Goal: Transaction & Acquisition: Purchase product/service

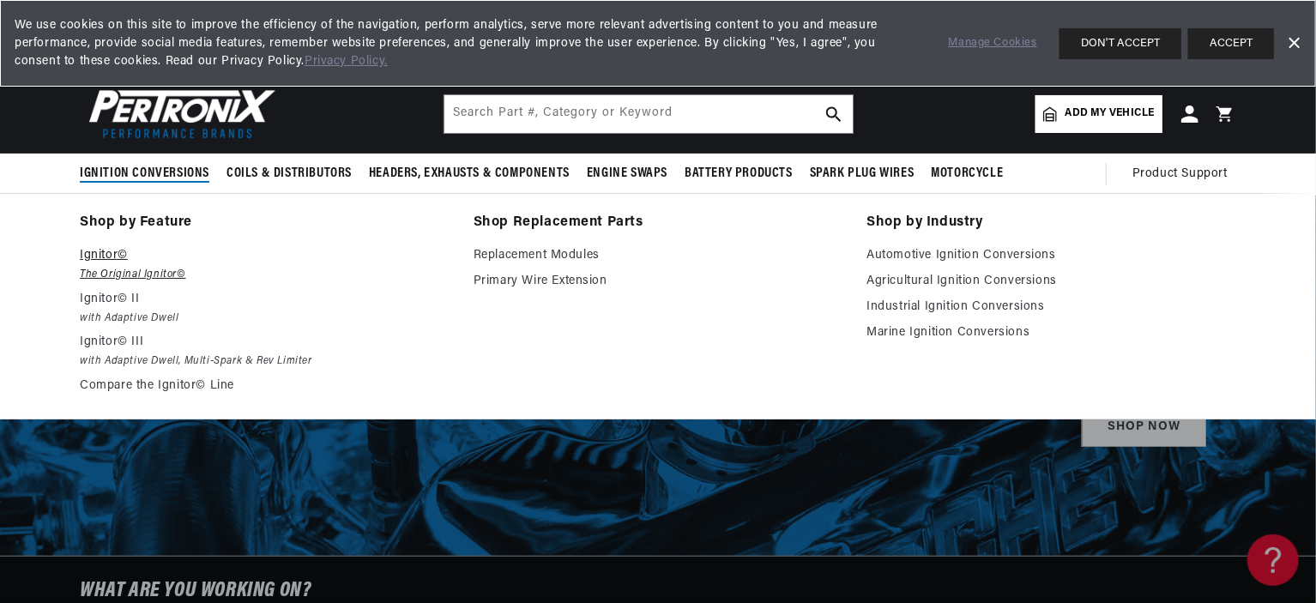
click at [128, 255] on p "Ignitor©" at bounding box center [265, 255] width 370 height 21
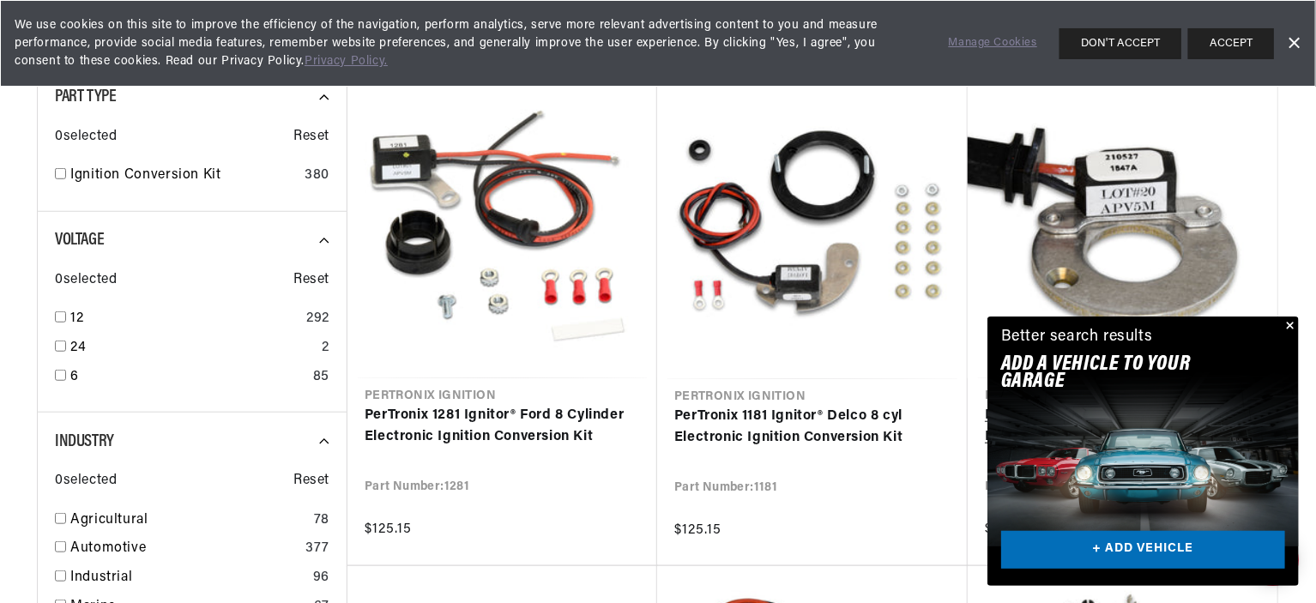
scroll to position [0, 520]
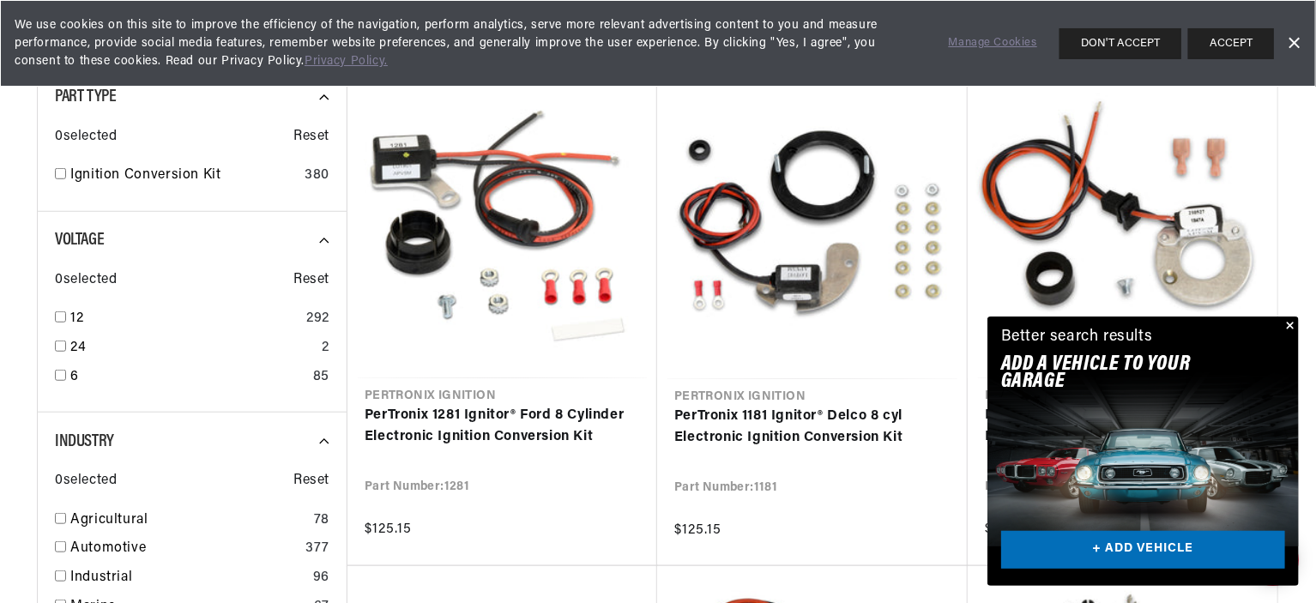
click at [1290, 325] on button "Close" at bounding box center [1288, 327] width 21 height 21
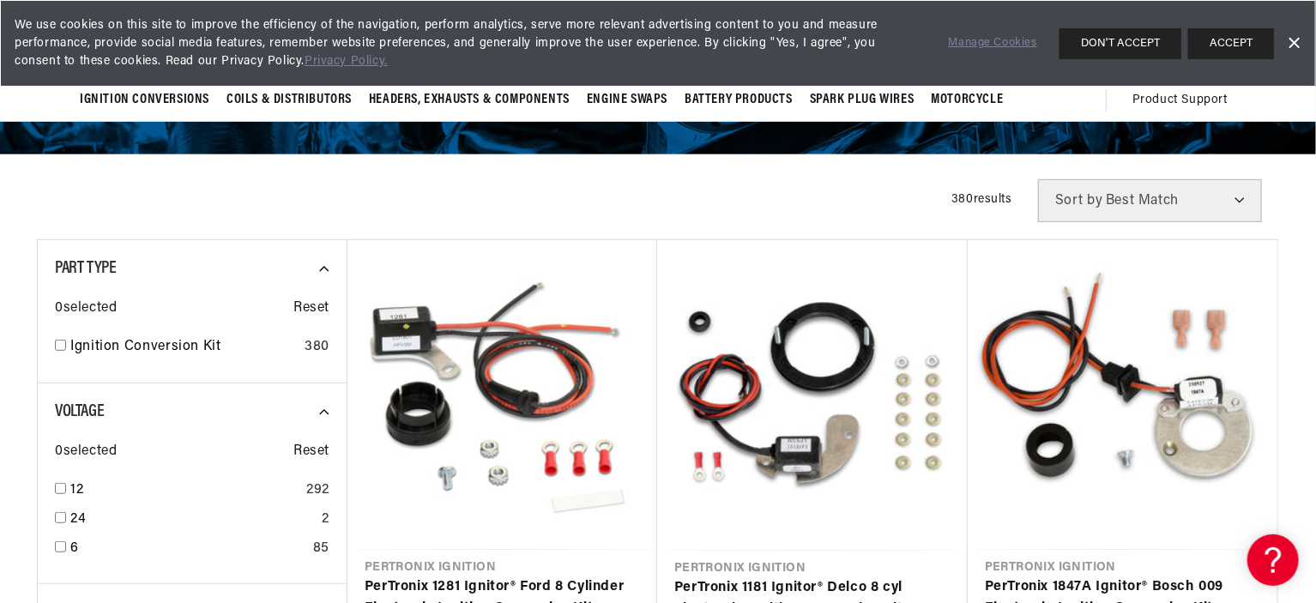
scroll to position [0, 0]
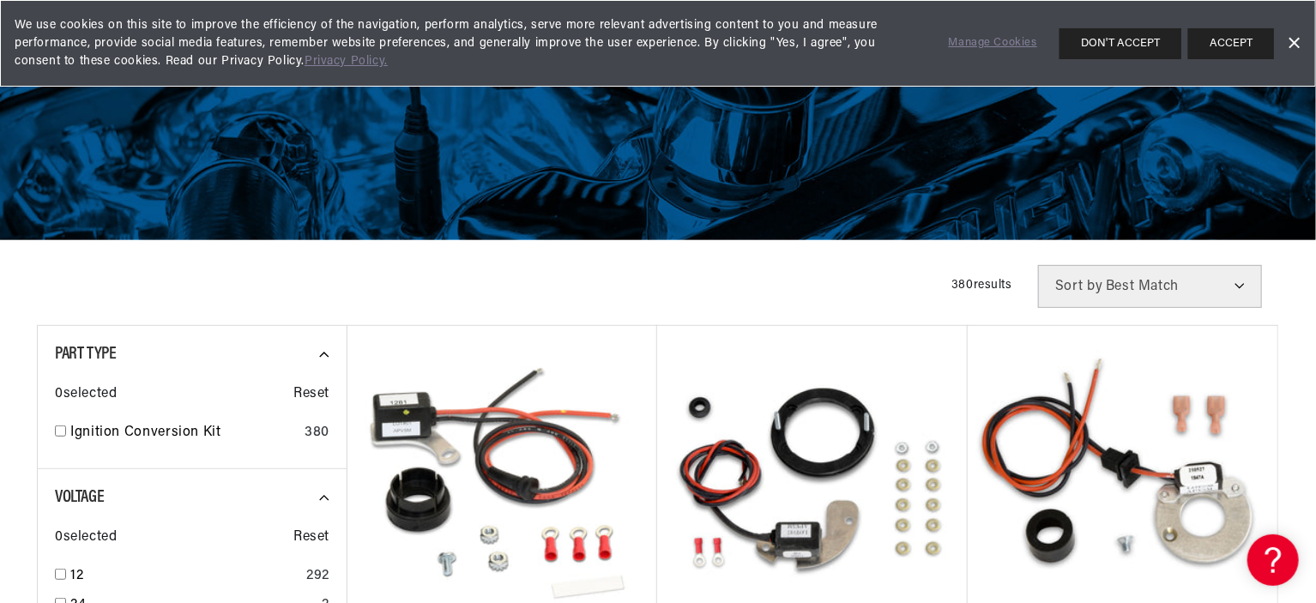
click at [1242, 285] on select "Best Match Featured Name, A-Z Name, Z-A Price, Low to High Price, High to Low" at bounding box center [1150, 286] width 224 height 43
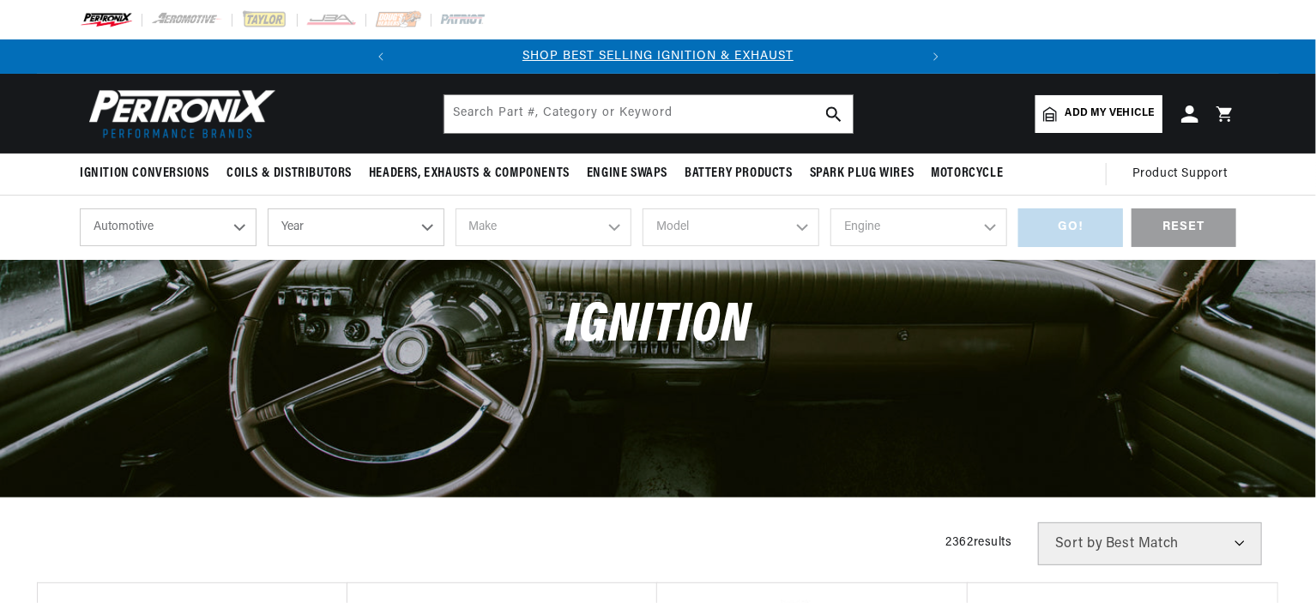
click at [428, 226] on select "Year [DATE] 2025 2024 2023 2022 2021 2020 2019 2018 2017 2016 2015 2014 2013 20…" at bounding box center [356, 227] width 177 height 38
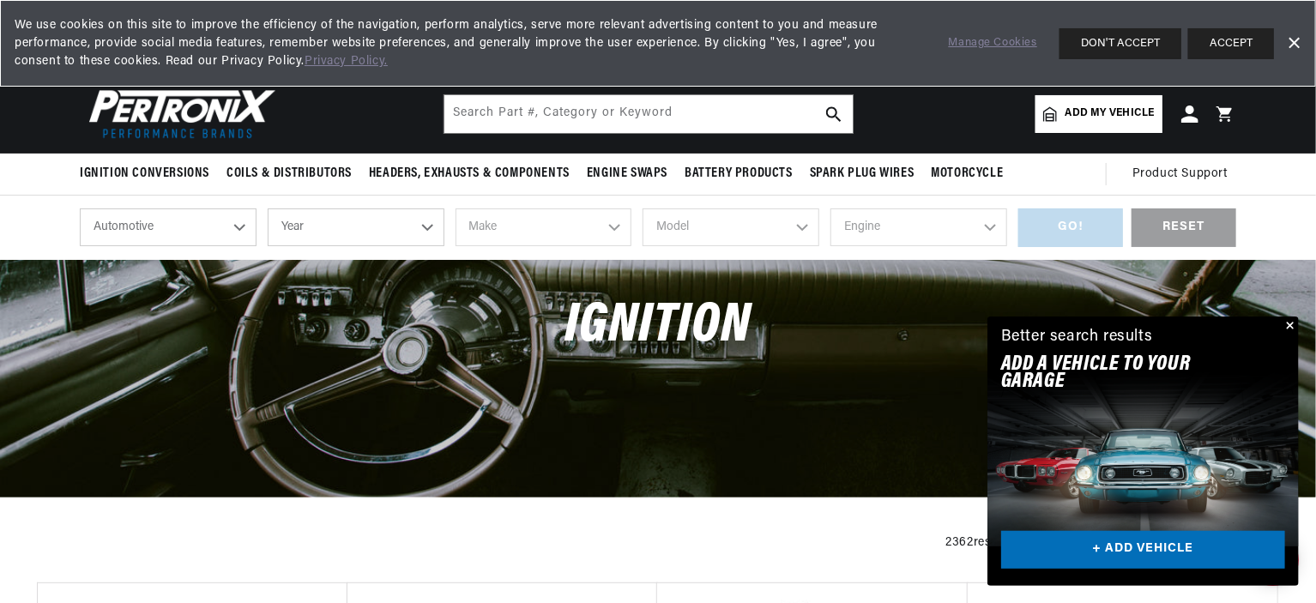
scroll to position [0, 520]
select select "1970"
click at [268, 208] on select "Year [DATE] 2025 2024 2023 2022 2021 2020 2019 2018 2017 2016 2015 2014 2013 20…" at bounding box center [356, 227] width 177 height 38
select select "1970"
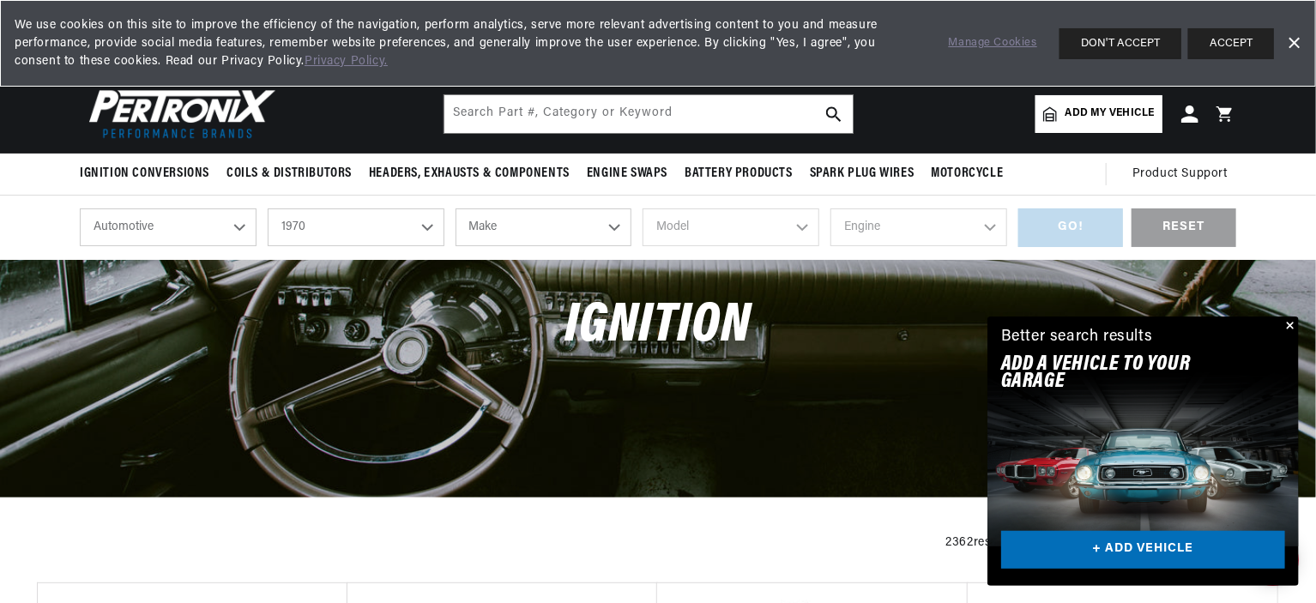
click at [612, 227] on select "Make Alfa Romeo American Motors Aston [PERSON_NAME] Audi [GEOGRAPHIC_DATA] [PER…" at bounding box center [544, 227] width 177 height 38
select select "Lincoln"
click at [456, 208] on select "Make Alfa Romeo American Motors Aston [PERSON_NAME] Audi [GEOGRAPHIC_DATA] [PER…" at bounding box center [544, 227] width 177 height 38
select select "Lincoln"
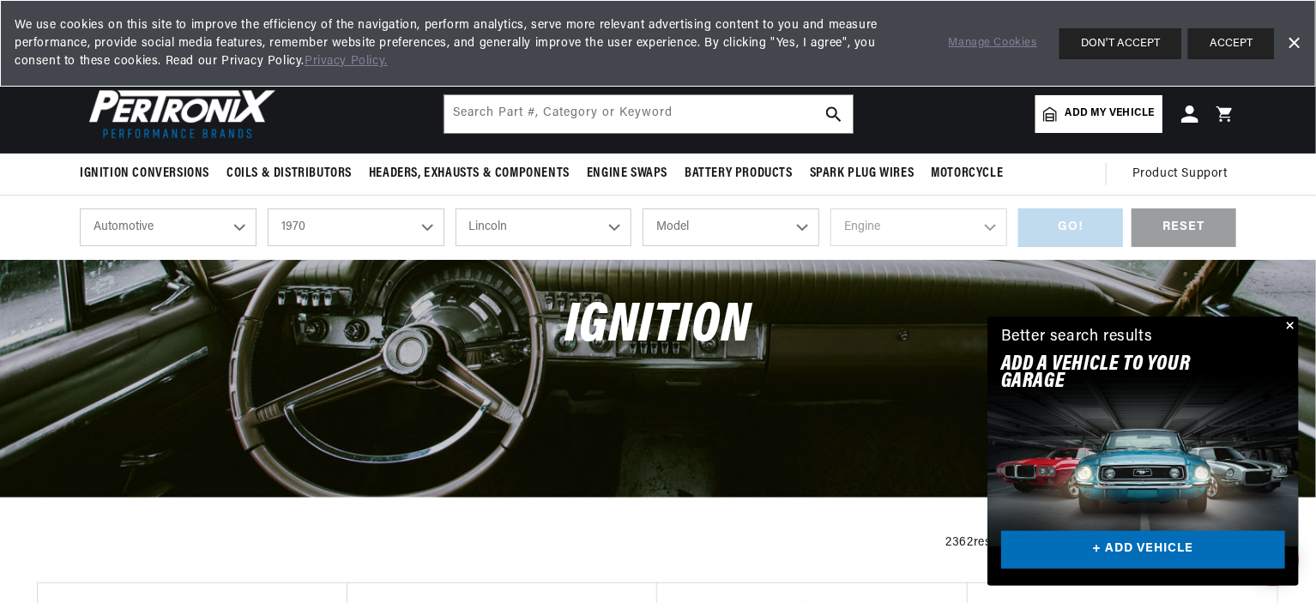
click at [801, 229] on select "Model Continental [PERSON_NAME]" at bounding box center [731, 227] width 177 height 38
click at [1289, 325] on button "Close" at bounding box center [1288, 327] width 21 height 21
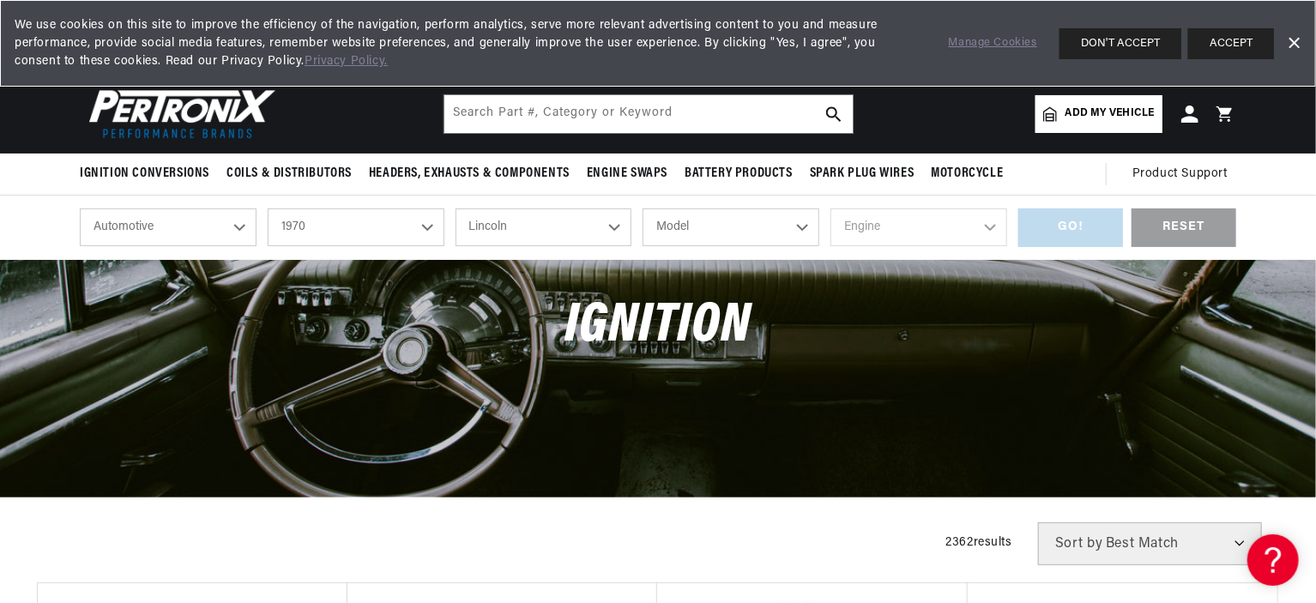
click at [806, 226] on select "Model Continental [PERSON_NAME]" at bounding box center [731, 227] width 177 height 38
click at [431, 226] on select "2026 2025 2024 2023 2022 2021 2020 2019 2018 2017 2016 2015 2014 2013 2012 2011…" at bounding box center [356, 227] width 177 height 38
click at [268, 208] on select "2026 2025 2024 2023 2022 2021 2020 2019 2018 2017 2016 2015 2014 2013 2012 2011…" at bounding box center [356, 227] width 177 height 38
select select "1972"
click at [811, 220] on select "Model Continental [PERSON_NAME]" at bounding box center [731, 227] width 177 height 38
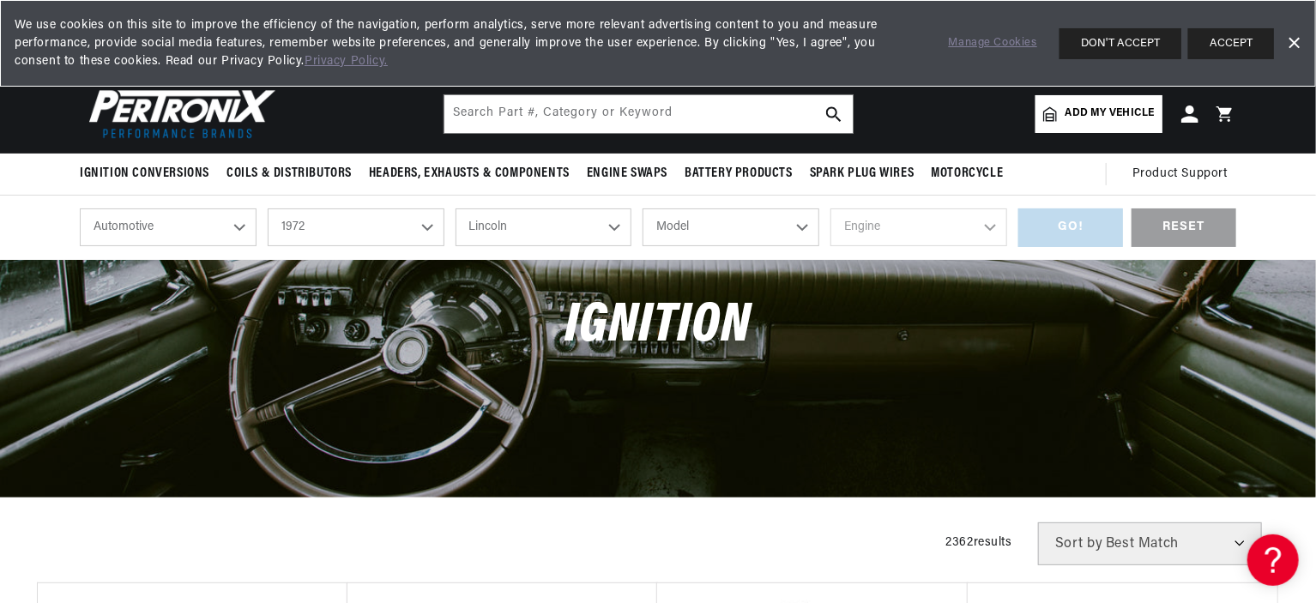
scroll to position [0, 520]
select select "Mark-IV"
click at [643, 208] on select "Model Continental [PERSON_NAME]" at bounding box center [731, 227] width 177 height 38
select select "Mark-IV"
click at [998, 227] on select "Engine 7.5L" at bounding box center [919, 227] width 177 height 38
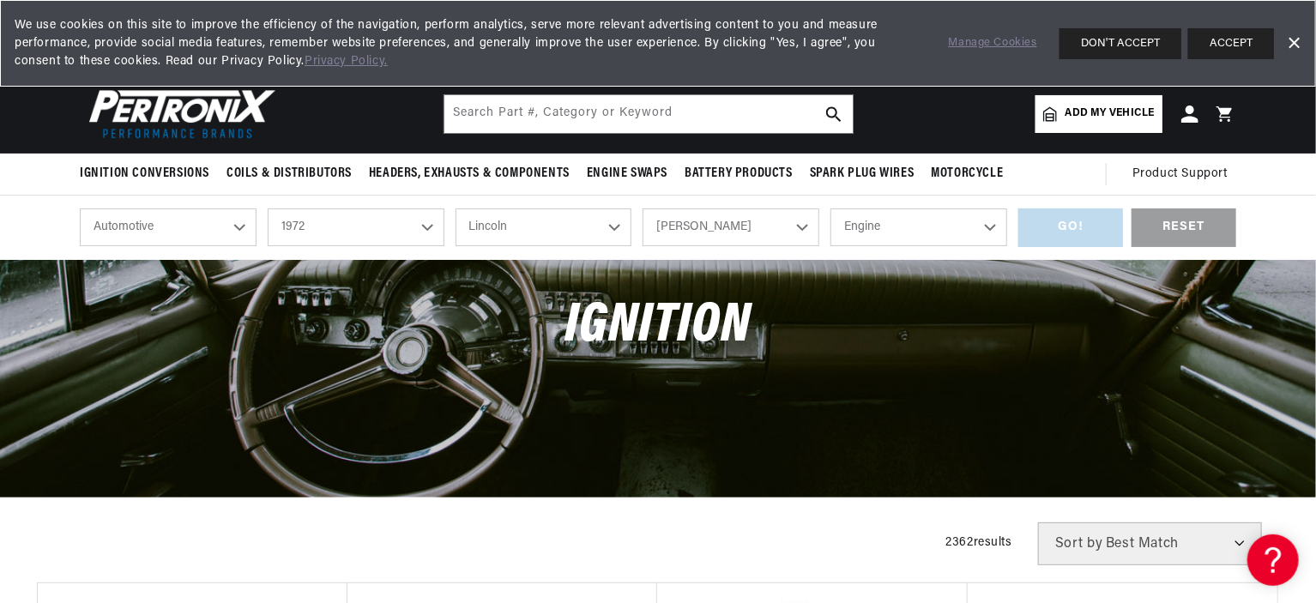
scroll to position [0, 27]
select select "7.5L"
click at [831, 208] on select "Engine 7.5L" at bounding box center [919, 227] width 177 height 38
select select "7.5L"
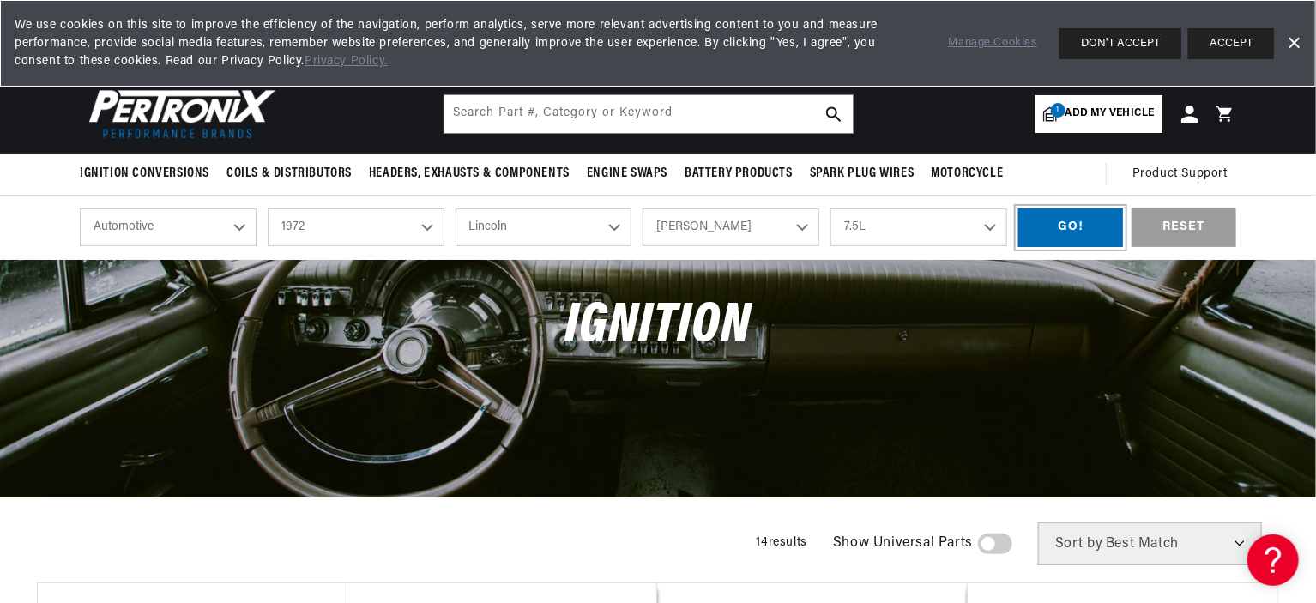
click at [1086, 230] on div "GO!" at bounding box center [1070, 227] width 105 height 39
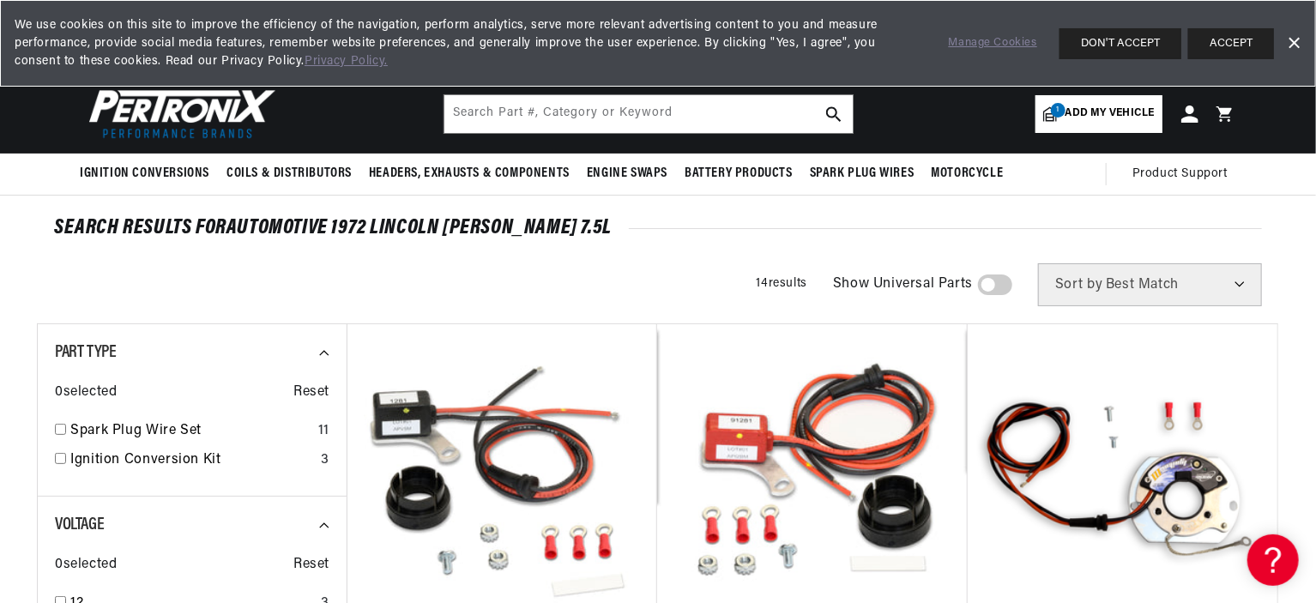
scroll to position [0, 520]
